Goal: Task Accomplishment & Management: Use online tool/utility

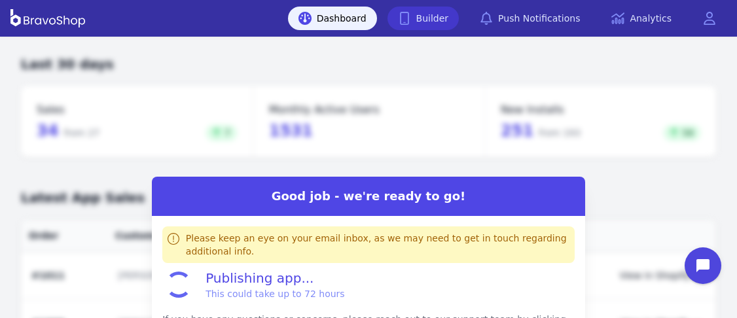
click at [428, 15] on link "Builder" at bounding box center [424, 19] width 72 height 24
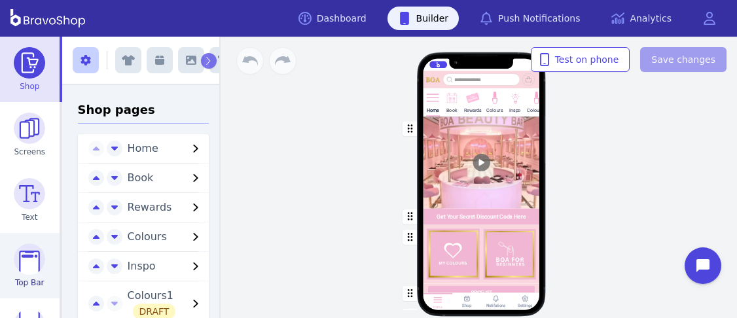
click at [35, 246] on img at bounding box center [29, 259] width 31 height 31
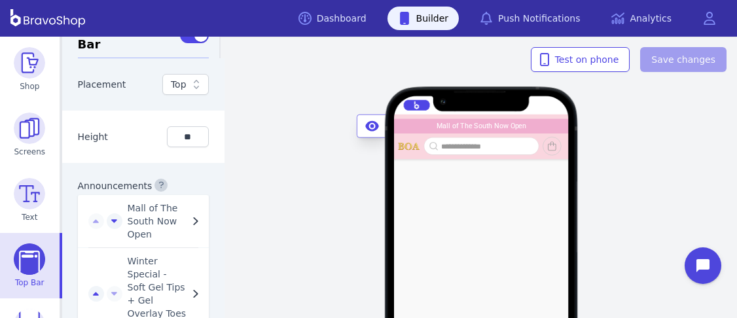
scroll to position [1064, 0]
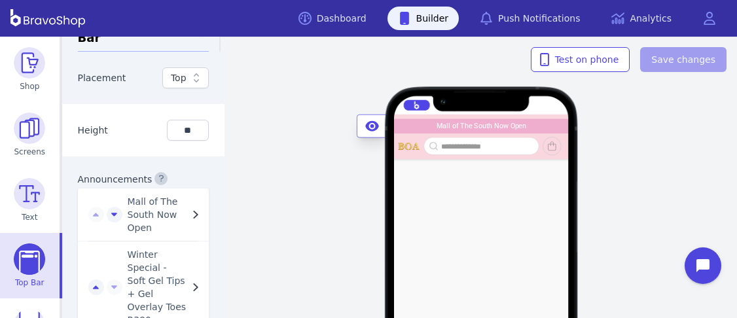
click at [193, 212] on icon "button" at bounding box center [195, 215] width 5 height 8
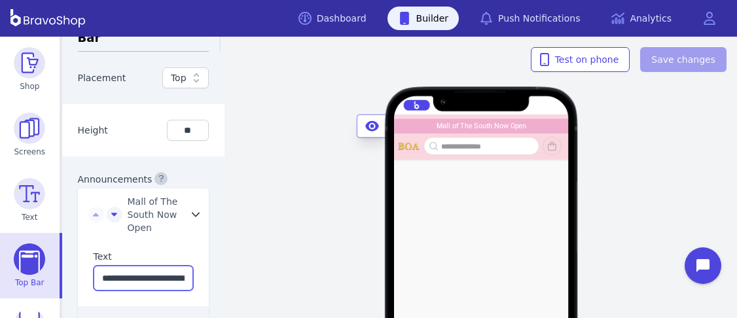
click at [96, 281] on input "**********" at bounding box center [144, 278] width 100 height 25
drag, startPoint x: 96, startPoint y: 281, endPoint x: 214, endPoint y: 284, distance: 117.3
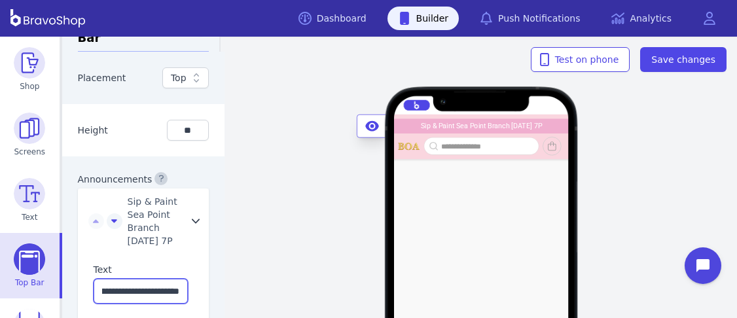
scroll to position [0, 136]
type input "**********"
click at [130, 181] on label "Announcements" at bounding box center [115, 179] width 75 height 10
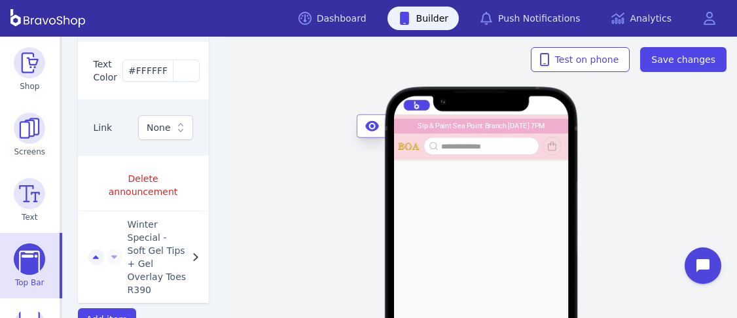
scroll to position [1400, 0]
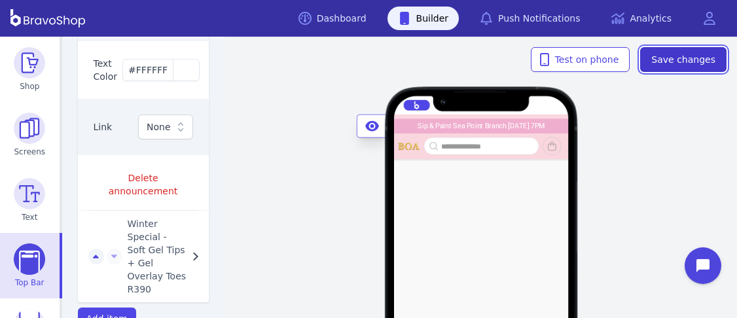
click at [690, 62] on span "Save changes" at bounding box center [684, 59] width 64 height 13
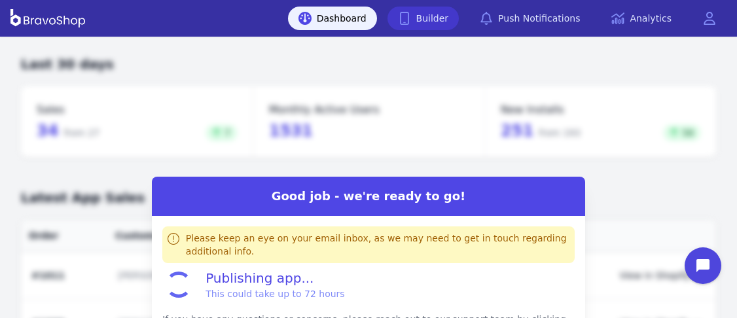
click at [428, 15] on link "Builder" at bounding box center [424, 19] width 72 height 24
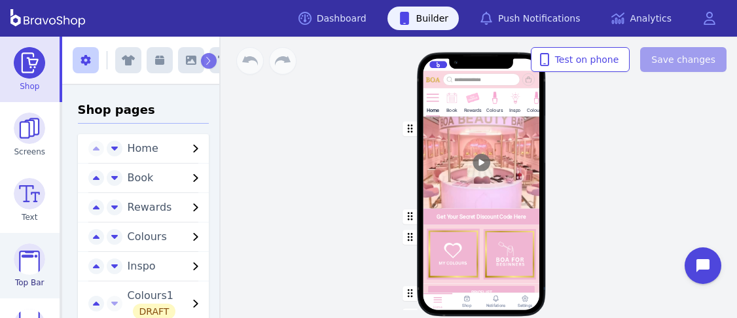
click at [35, 246] on img at bounding box center [29, 259] width 31 height 31
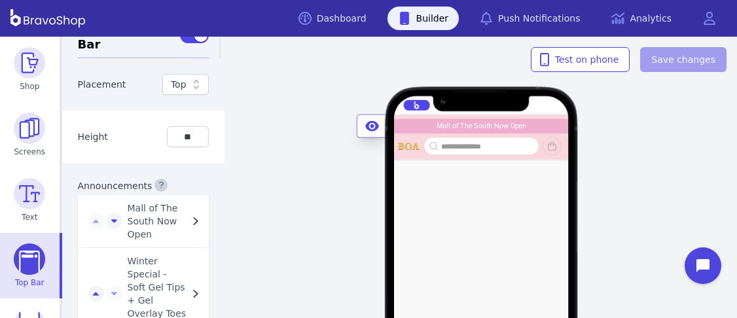
scroll to position [1064, 0]
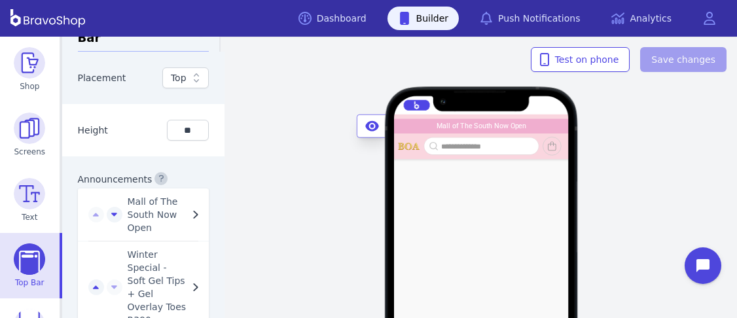
click at [193, 212] on icon "button" at bounding box center [195, 215] width 5 height 8
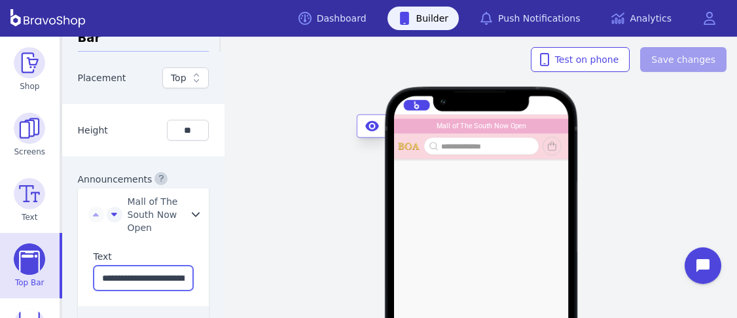
click at [96, 281] on input "**********" at bounding box center [144, 278] width 100 height 25
drag, startPoint x: 96, startPoint y: 281, endPoint x: 214, endPoint y: 284, distance: 117.3
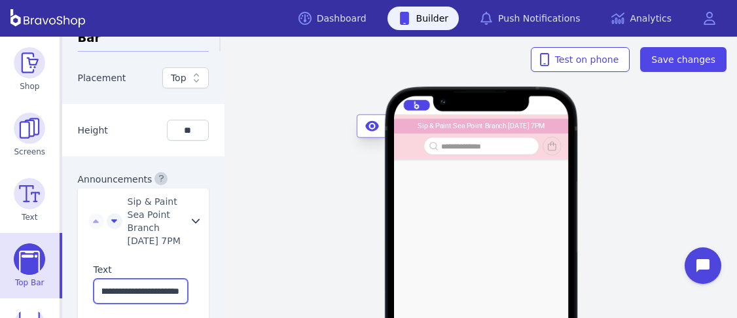
scroll to position [0, 136]
type input "**********"
click at [130, 181] on label "Announcements" at bounding box center [115, 179] width 75 height 10
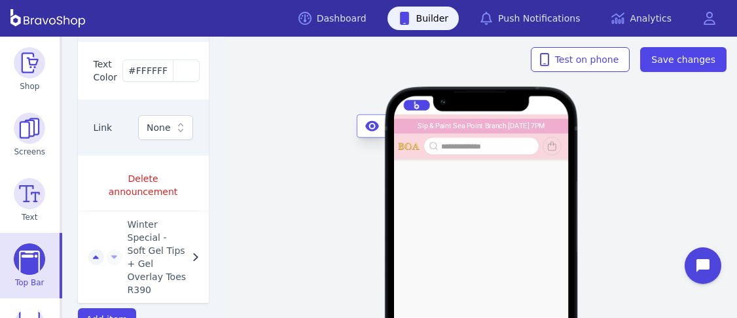
scroll to position [1400, 0]
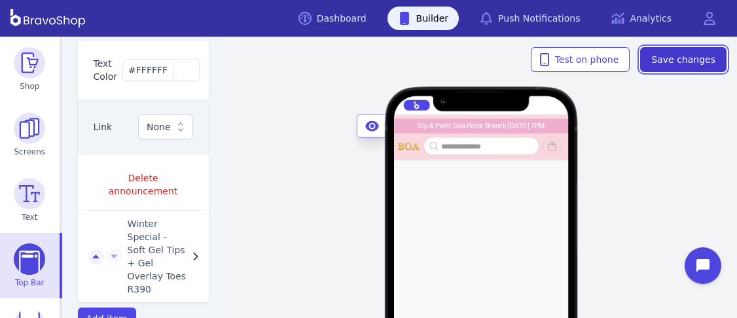
click at [690, 62] on span "Save changes" at bounding box center [684, 59] width 64 height 13
